Goal: Information Seeking & Learning: Understand process/instructions

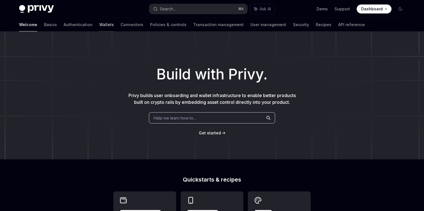
click at [99, 24] on link "Wallets" at bounding box center [106, 24] width 15 height 13
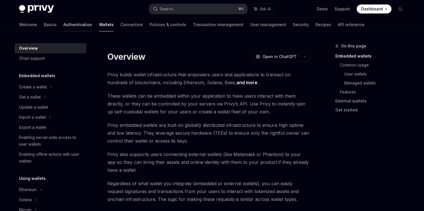
click at [63, 26] on link "Authentication" at bounding box center [77, 24] width 29 height 13
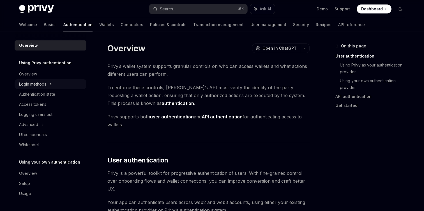
click at [34, 84] on div "Login methods" at bounding box center [32, 84] width 27 height 7
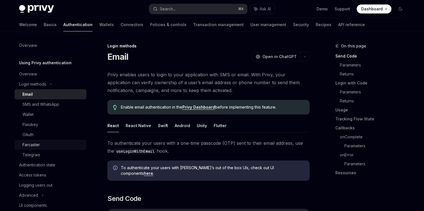
scroll to position [45, 0]
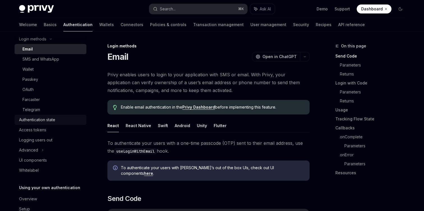
click at [51, 120] on div "Authentication state" at bounding box center [37, 119] width 36 height 7
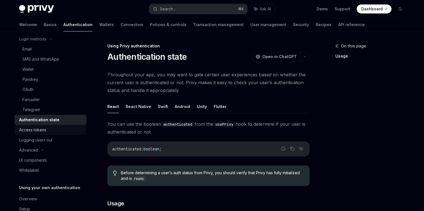
click at [47, 132] on div "Access tokens" at bounding box center [51, 130] width 64 height 7
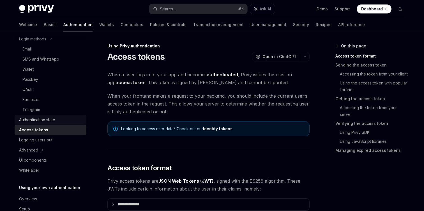
click at [48, 121] on div "Authentication state" at bounding box center [37, 119] width 36 height 7
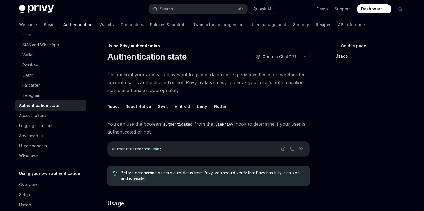
scroll to position [60, 0]
click at [52, 124] on div "Logging users out" at bounding box center [51, 125] width 64 height 7
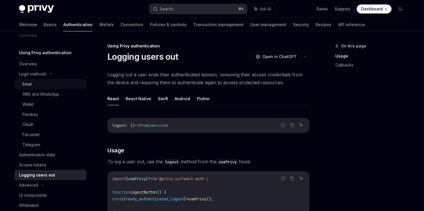
scroll to position [11, 0]
click at [43, 84] on div "Email" at bounding box center [52, 83] width 61 height 7
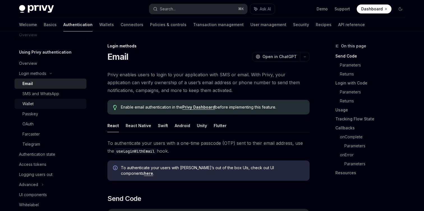
click at [42, 99] on link "Wallet" at bounding box center [51, 104] width 72 height 10
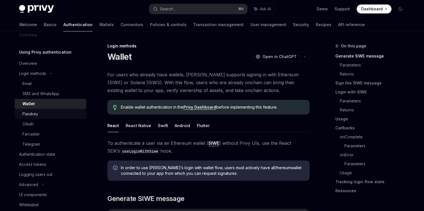
click at [42, 111] on div "Passkey" at bounding box center [52, 114] width 61 height 7
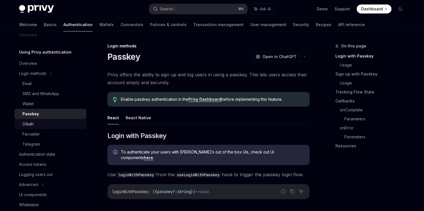
click at [42, 126] on div "OAuth" at bounding box center [52, 124] width 61 height 7
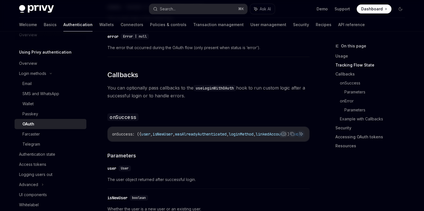
scroll to position [704, 0]
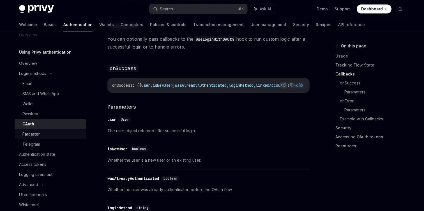
click at [40, 132] on div "Farcaster" at bounding box center [52, 134] width 61 height 7
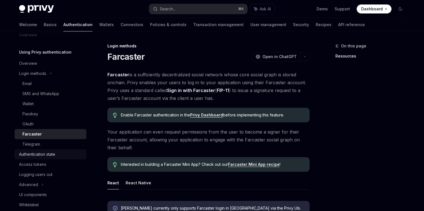
click at [44, 149] on link "Authentication state" at bounding box center [51, 154] width 72 height 10
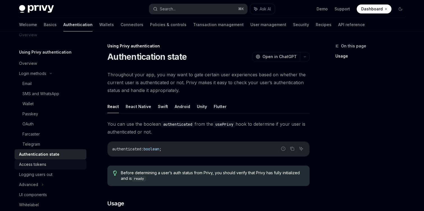
scroll to position [70, 0]
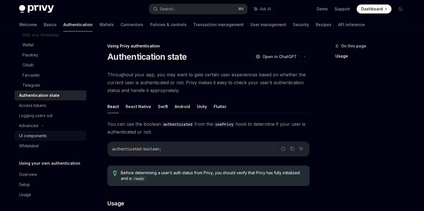
click at [40, 133] on div "UI components" at bounding box center [33, 135] width 28 height 7
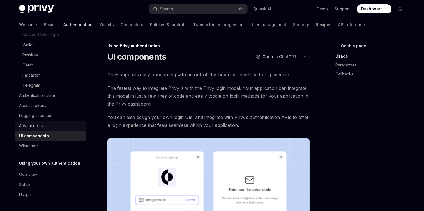
click at [39, 126] on div "Advanced" at bounding box center [51, 126] width 72 height 10
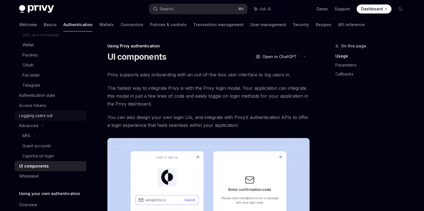
click at [42, 118] on div "Logging users out" at bounding box center [35, 115] width 33 height 7
type textarea "*"
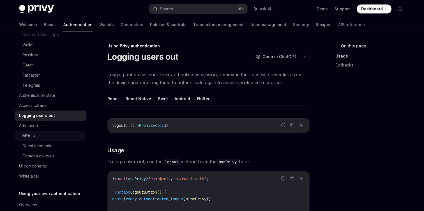
scroll to position [100, 0]
